Goal: Transaction & Acquisition: Purchase product/service

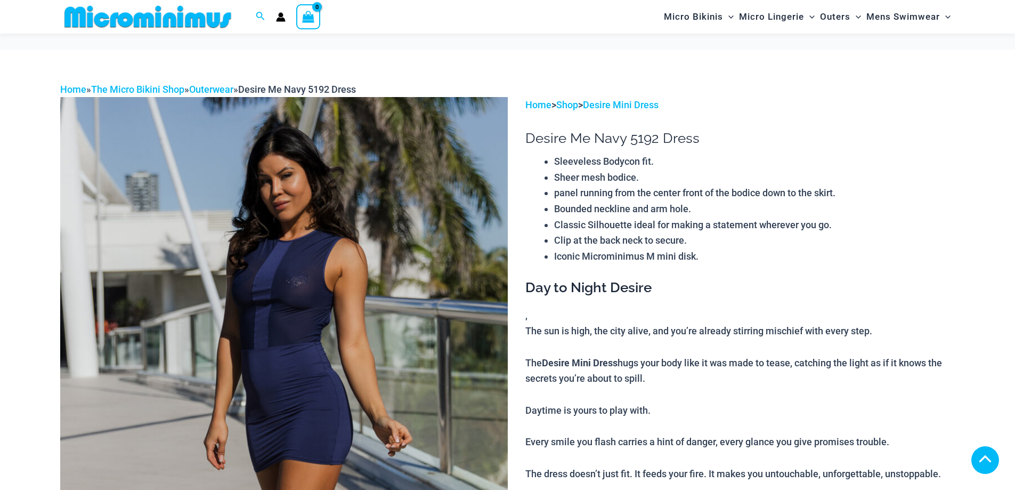
scroll to position [423, 0]
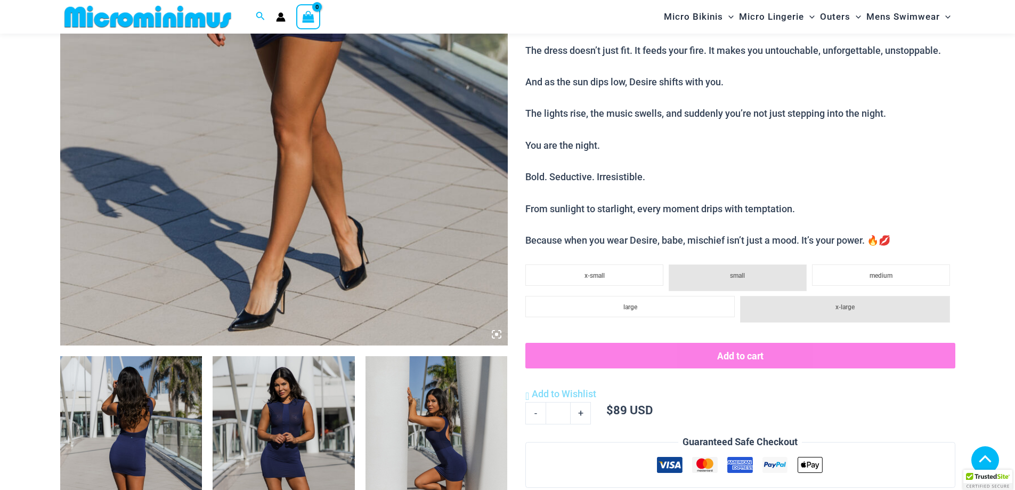
click at [497, 334] on icon at bounding box center [496, 333] width 3 height 3
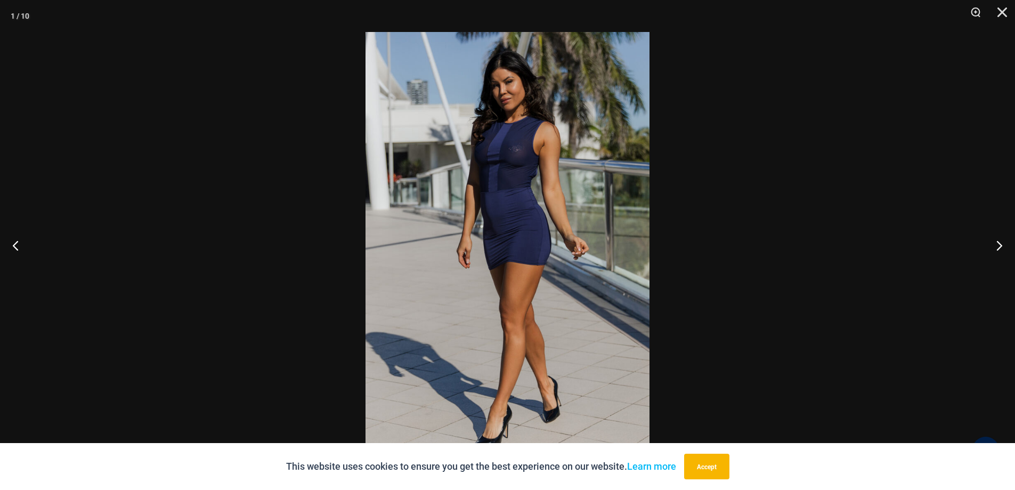
click at [499, 166] on img at bounding box center [508, 245] width 284 height 426
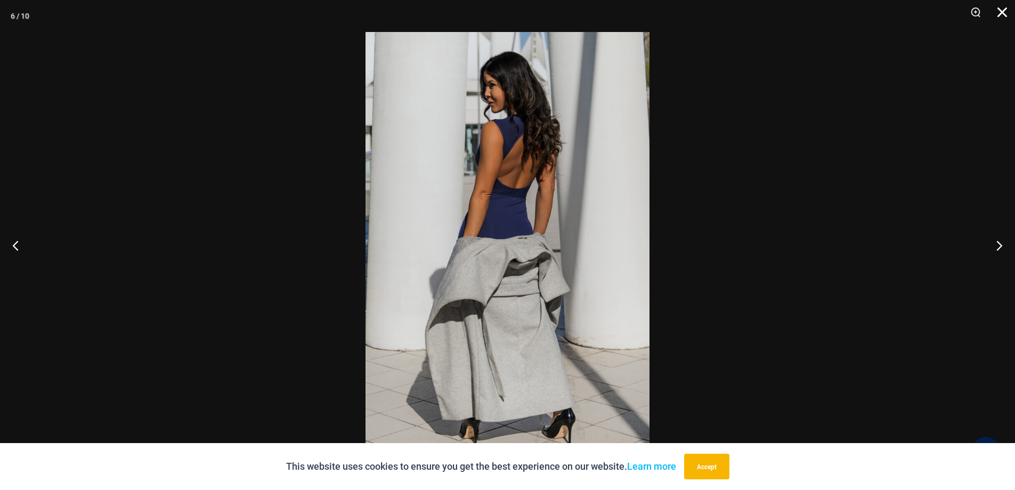
click at [1008, 3] on button "Close" at bounding box center [998, 16] width 27 height 32
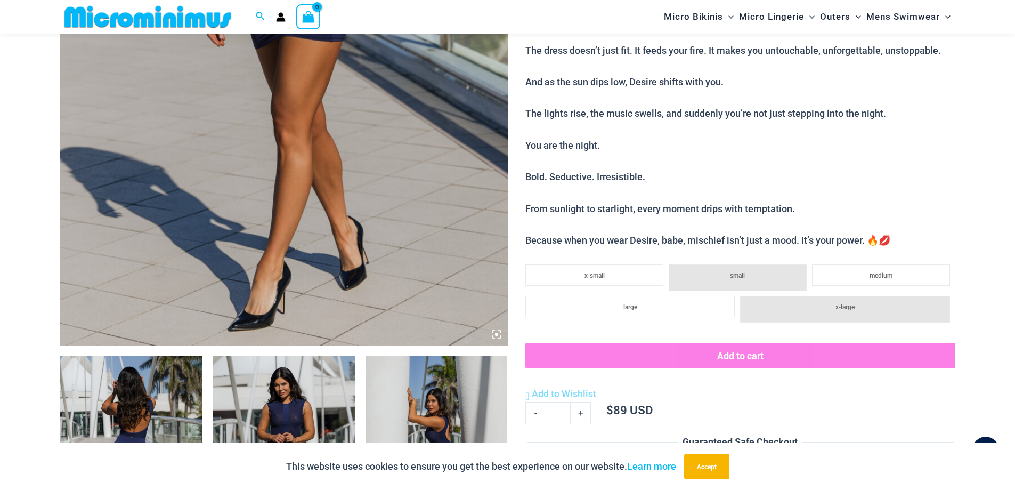
scroll to position [0, 0]
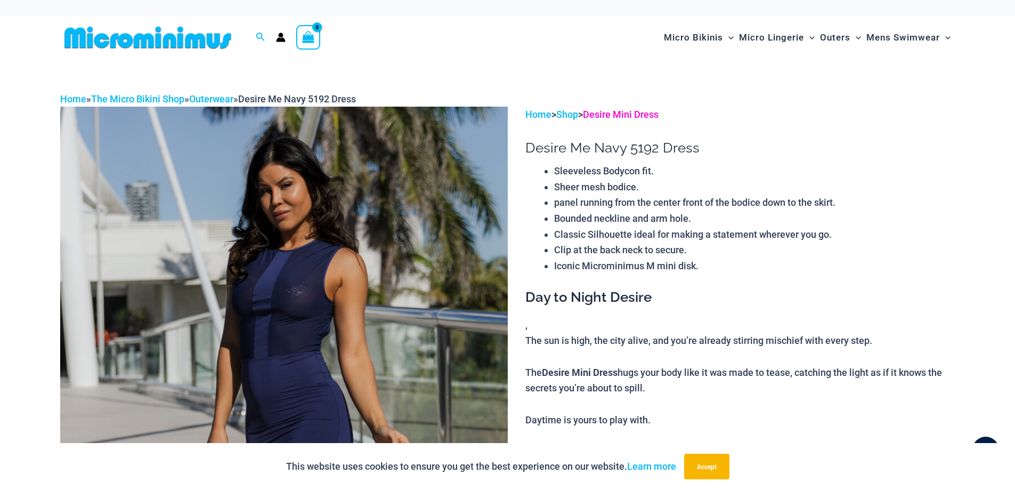
click at [634, 111] on link "Desire Mini Dress" at bounding box center [621, 114] width 76 height 11
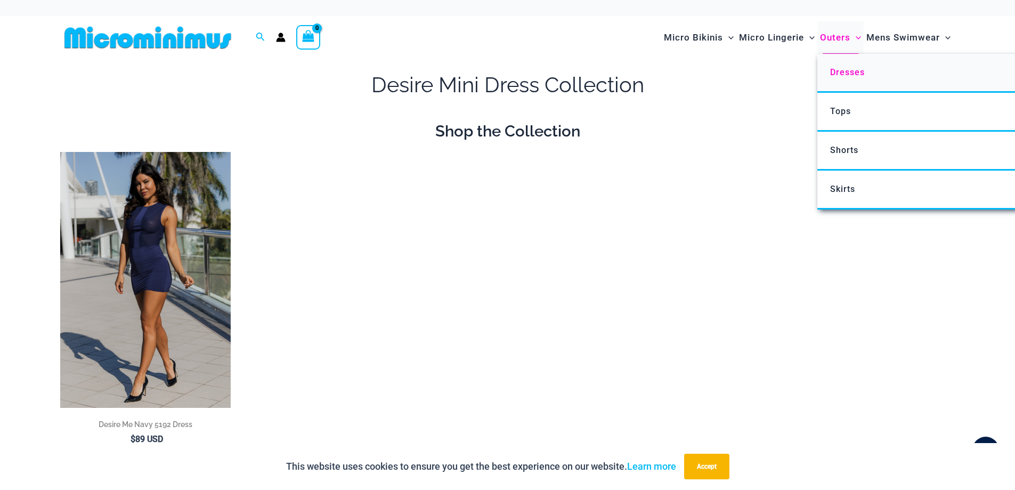
click at [843, 69] on span "Dresses" at bounding box center [847, 72] width 35 height 10
